Goal: Task Accomplishment & Management: Manage account settings

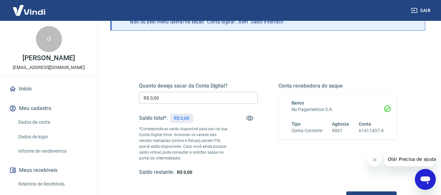
scroll to position [65, 0]
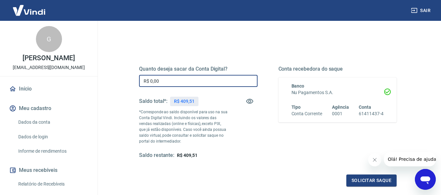
drag, startPoint x: 196, startPoint y: 77, endPoint x: 73, endPoint y: 78, distance: 123.3
click at [78, 79] on div "Sair G [PERSON_NAME] [EMAIL_ADDRESS][DOMAIN_NAME] Início Meu cadastro Dados da …" at bounding box center [220, 32] width 441 height 195
type input "R$ 409,51"
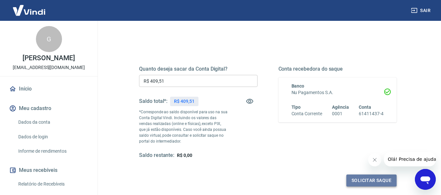
click at [353, 185] on button "Solicitar saque" at bounding box center [371, 181] width 50 height 12
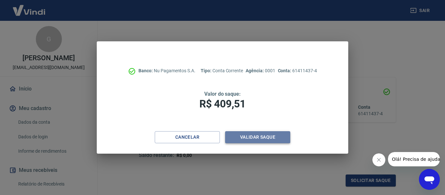
click at [250, 138] on button "Validar saque" at bounding box center [257, 137] width 65 height 12
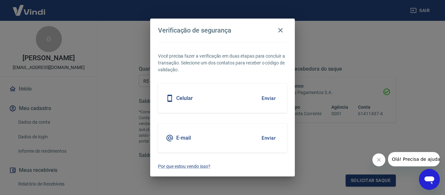
click at [266, 100] on button "Enviar" at bounding box center [268, 99] width 21 height 14
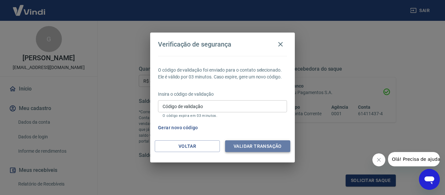
click at [244, 149] on button "Validar transação" at bounding box center [257, 147] width 65 height 12
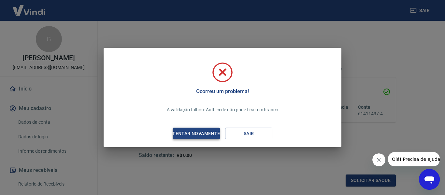
click at [199, 136] on div "Tentar novamente" at bounding box center [196, 134] width 63 height 8
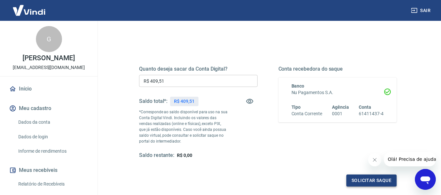
click at [378, 181] on button "Solicitar saque" at bounding box center [371, 181] width 50 height 12
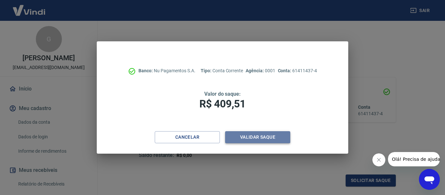
click at [268, 137] on button "Validar saque" at bounding box center [257, 137] width 65 height 12
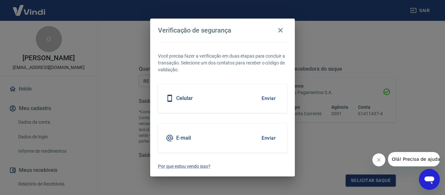
click at [221, 90] on div "Celular Enviar" at bounding box center [222, 98] width 129 height 29
click at [270, 99] on button "Enviar" at bounding box center [268, 99] width 21 height 14
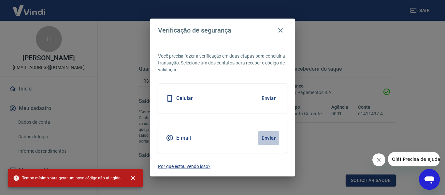
click at [270, 137] on button "Enviar" at bounding box center [268, 138] width 21 height 14
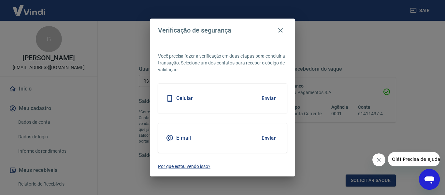
click at [270, 137] on button "Enviar" at bounding box center [268, 138] width 21 height 14
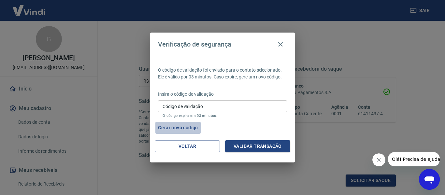
click at [180, 127] on button "Gerar novo código" at bounding box center [178, 128] width 45 height 12
click at [280, 47] on icon "button" at bounding box center [281, 44] width 8 height 8
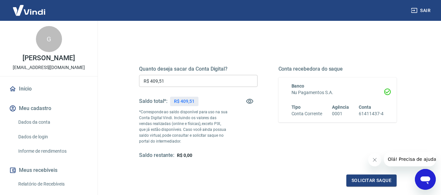
click at [357, 174] on div "Quanto deseja sacar da Conta Digital? R$ 409,51 ​ Saldo total*: R$ 409,51 *Corr…" at bounding box center [267, 118] width 257 height 137
click at [358, 179] on button "Solicitar saque" at bounding box center [371, 181] width 50 height 12
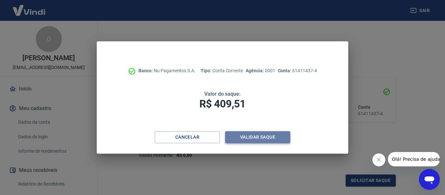
click at [247, 137] on button "Validar saque" at bounding box center [257, 137] width 65 height 12
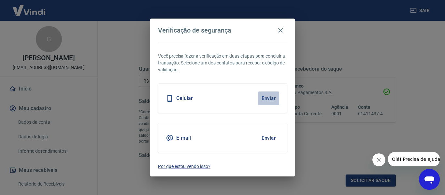
click at [266, 95] on button "Enviar" at bounding box center [268, 99] width 21 height 14
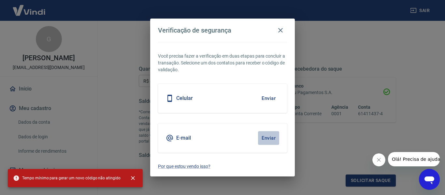
click at [272, 137] on button "Enviar" at bounding box center [268, 138] width 21 height 14
click at [187, 95] on h5 "Celular" at bounding box center [184, 98] width 17 height 7
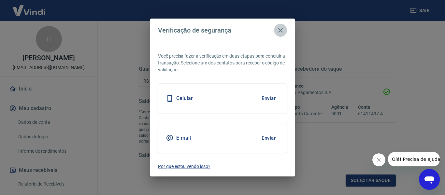
click at [283, 31] on icon "button" at bounding box center [281, 30] width 8 height 8
